Goal: Obtain resource: Download file/media

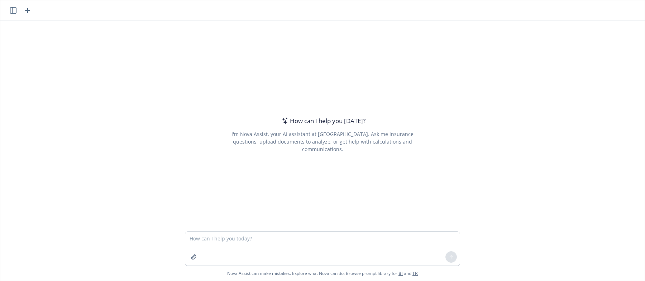
click at [219, 239] on textarea at bounding box center [322, 249] width 275 height 34
type textarea "v"
type textarea "create an excel cheat sheet for general short cuts"
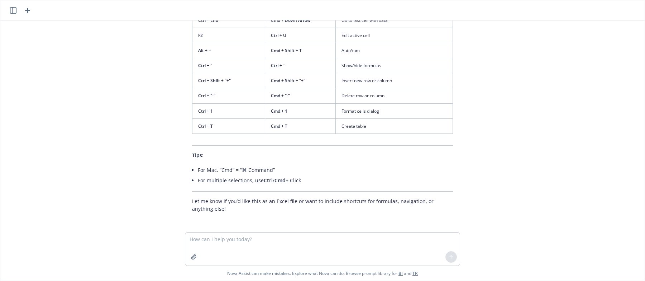
scroll to position [348, 0]
drag, startPoint x: 313, startPoint y: 201, endPoint x: 401, endPoint y: 208, distance: 88.5
click at [415, 198] on p "Let me know if you’d like this as an Excel file or want to include shortcuts fo…" at bounding box center [322, 204] width 261 height 15
copy p "include shortcuts for formulas, navigation,"
click at [195, 243] on textarea at bounding box center [322, 248] width 275 height 33
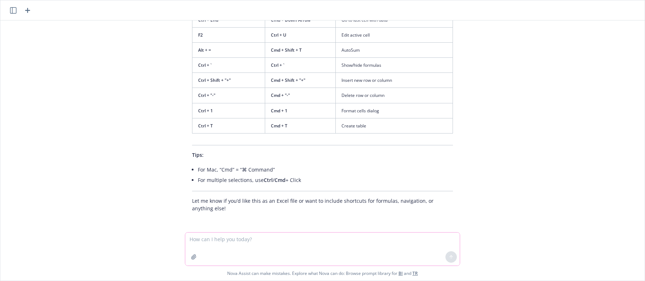
paste textarea "include shortcuts for formulas, navigation,"
type textarea "include shortcuts for formulas, navigation,"
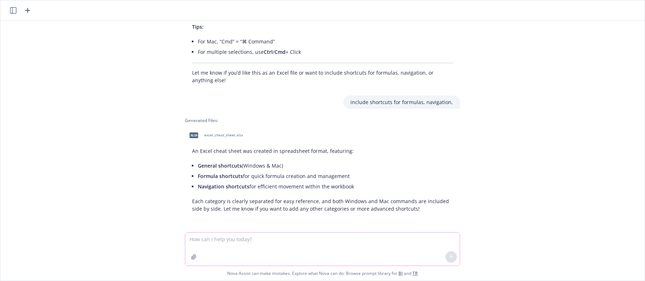
scroll to position [476, 0]
click at [196, 135] on div "xlsx excel_cheat_sheet.xlsx" at bounding box center [214, 135] width 59 height 18
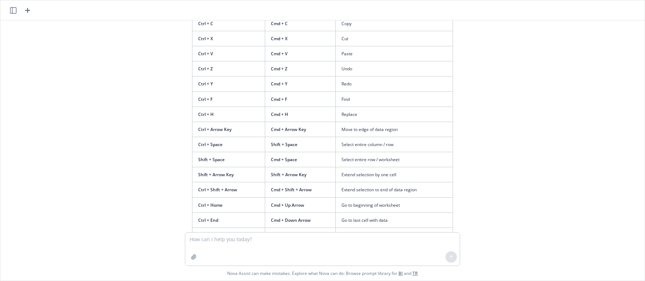
scroll to position [0, 0]
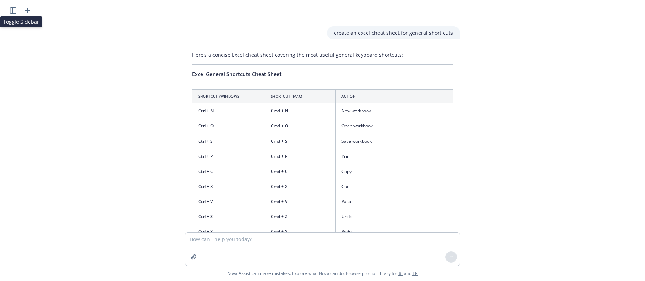
click at [10, 11] on button "button" at bounding box center [13, 10] width 9 height 9
